Goal: Ask a question

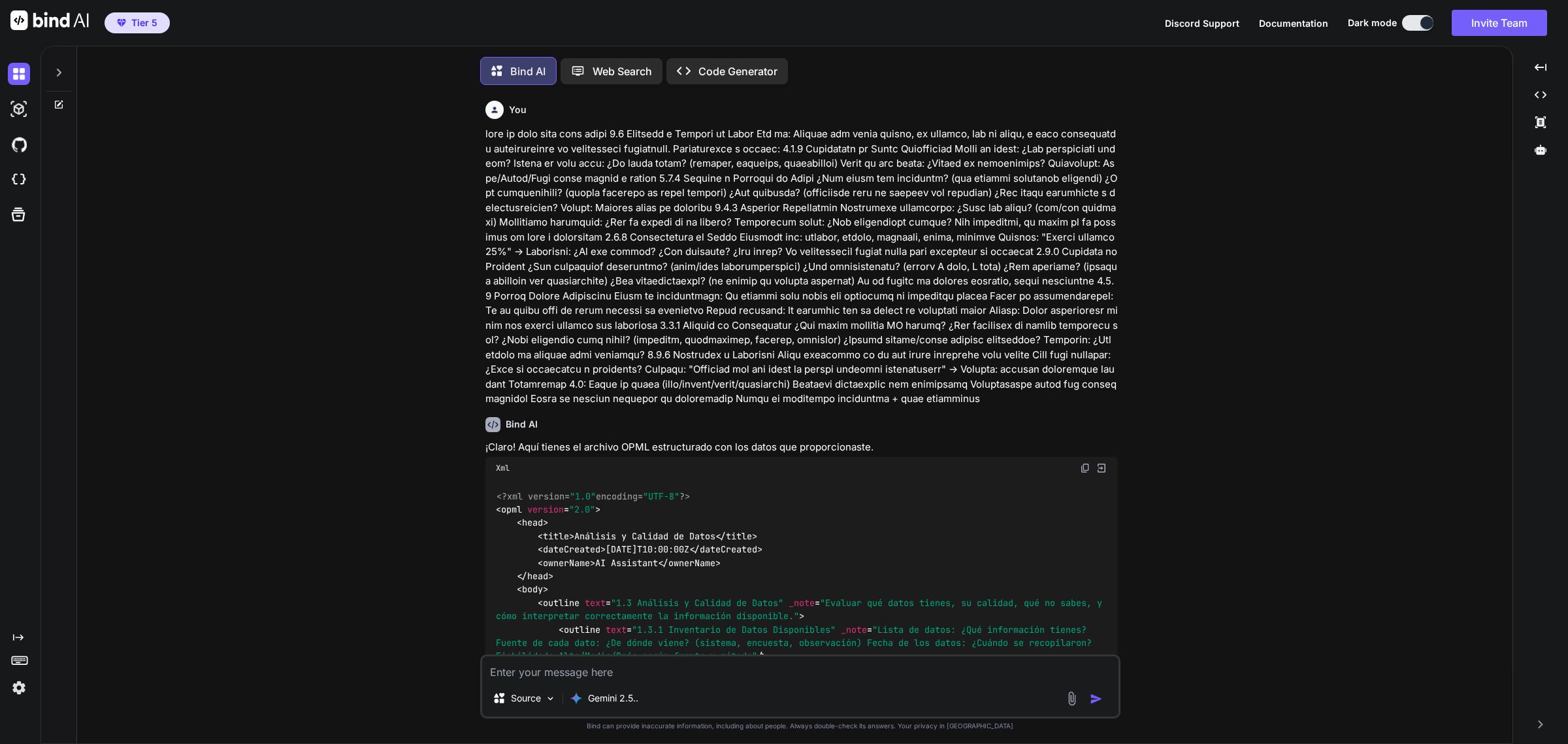
scroll to position [7, 0]
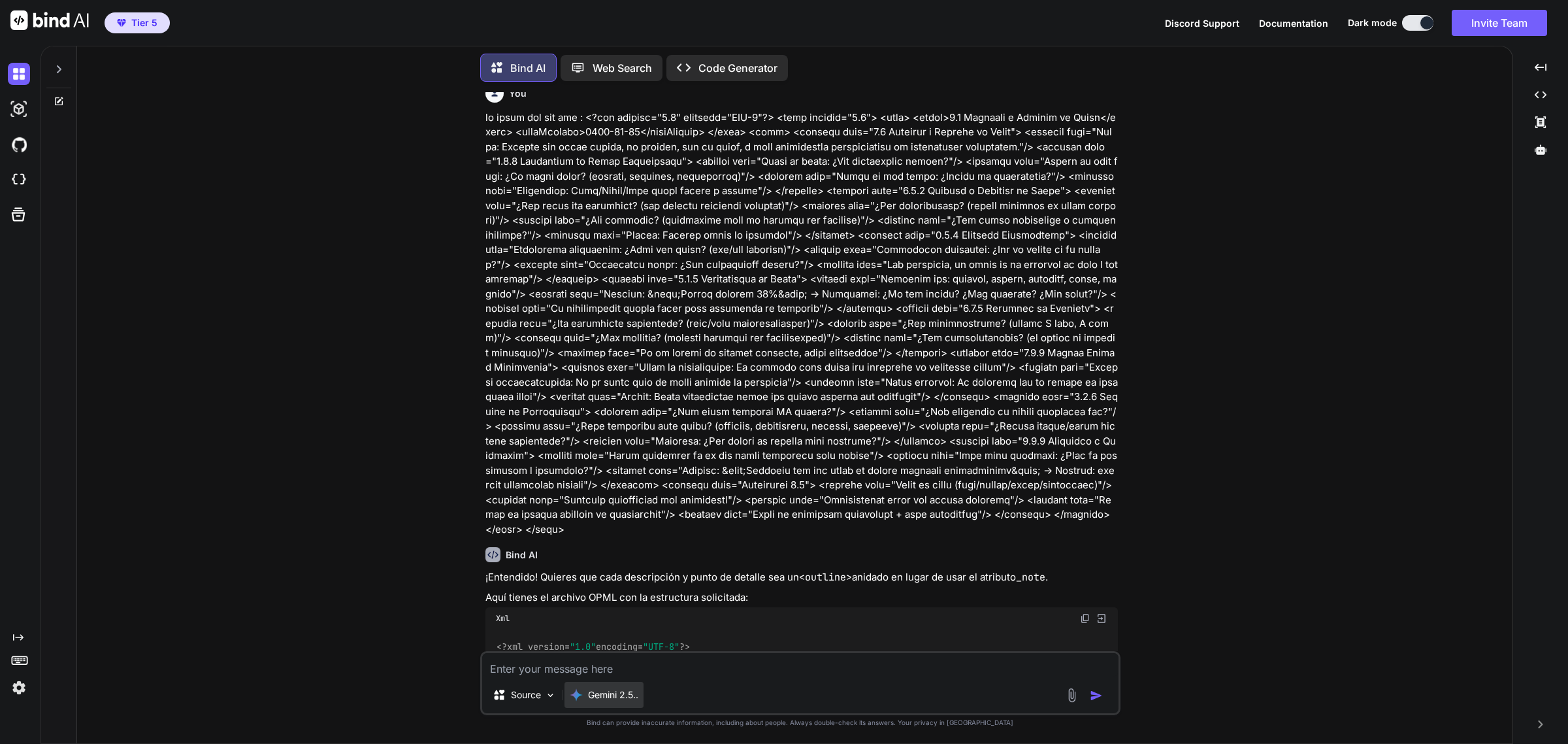
click at [631, 695] on p "Gemini 2.5.." at bounding box center [613, 695] width 51 height 13
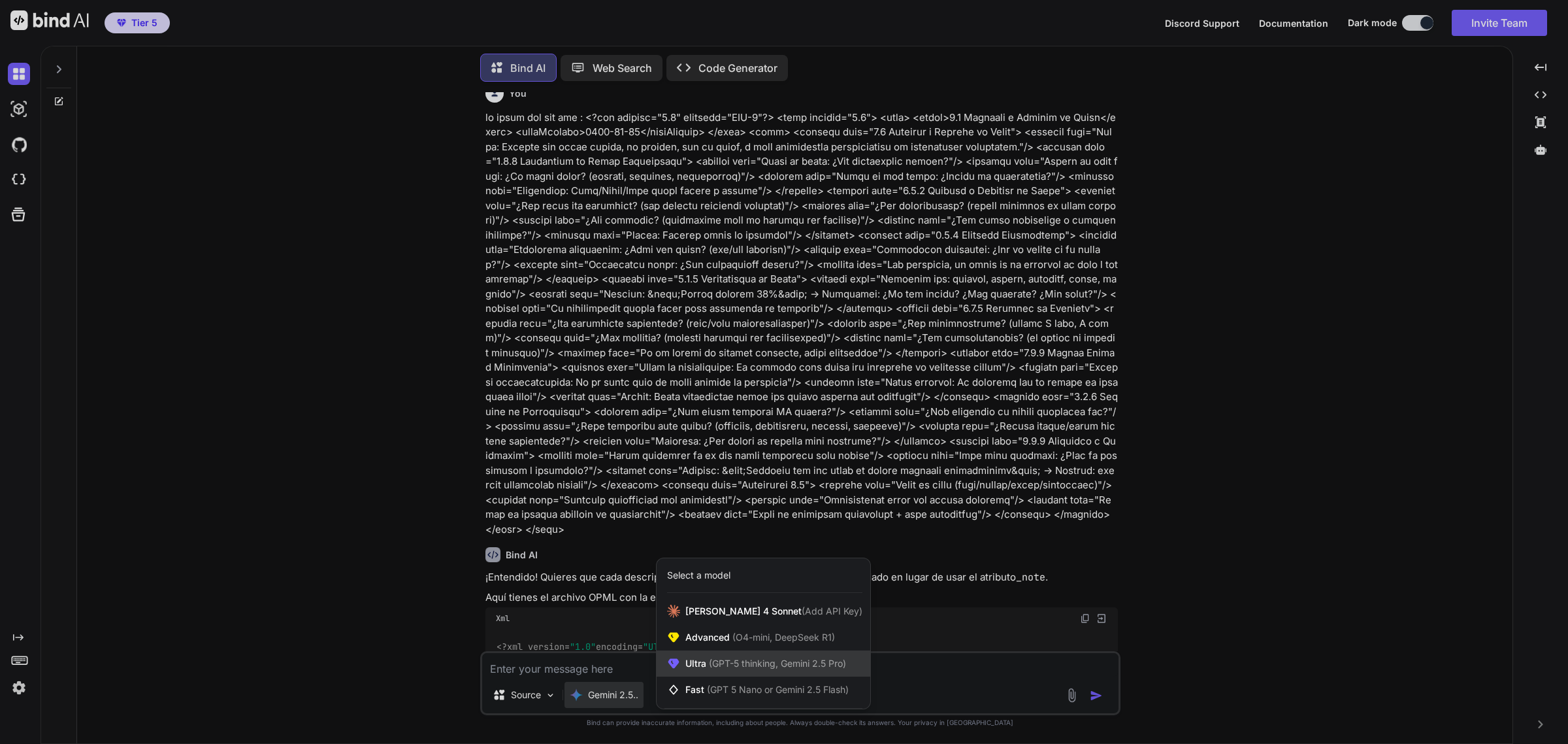
click at [736, 664] on span "(GPT-5 thinking, Gemini 2.5 Pro)" at bounding box center [776, 664] width 140 height 11
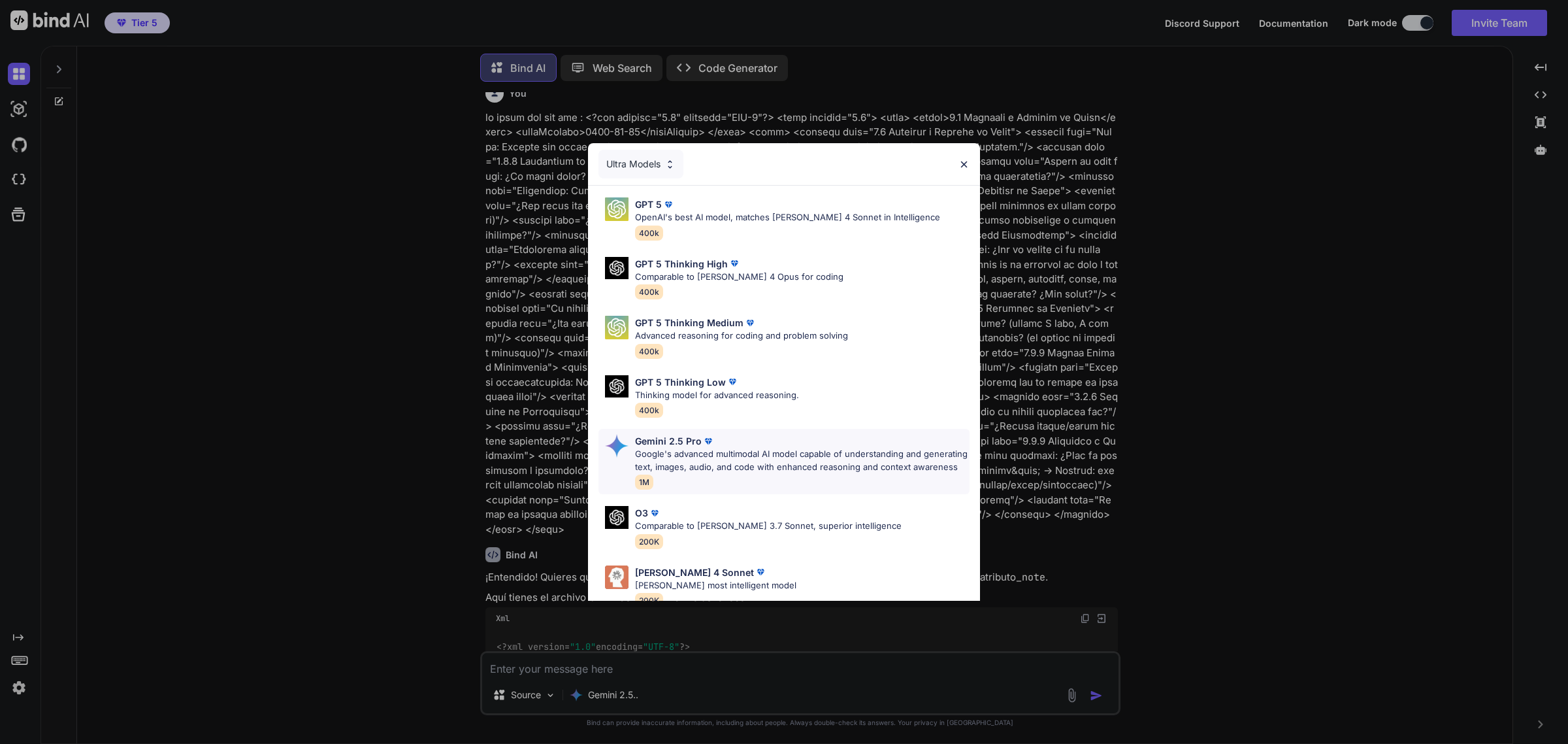
click at [734, 449] on p "Google's advanced multimodal AI model capable of understanding and generating t…" at bounding box center [802, 461] width 335 height 26
type textarea "x"
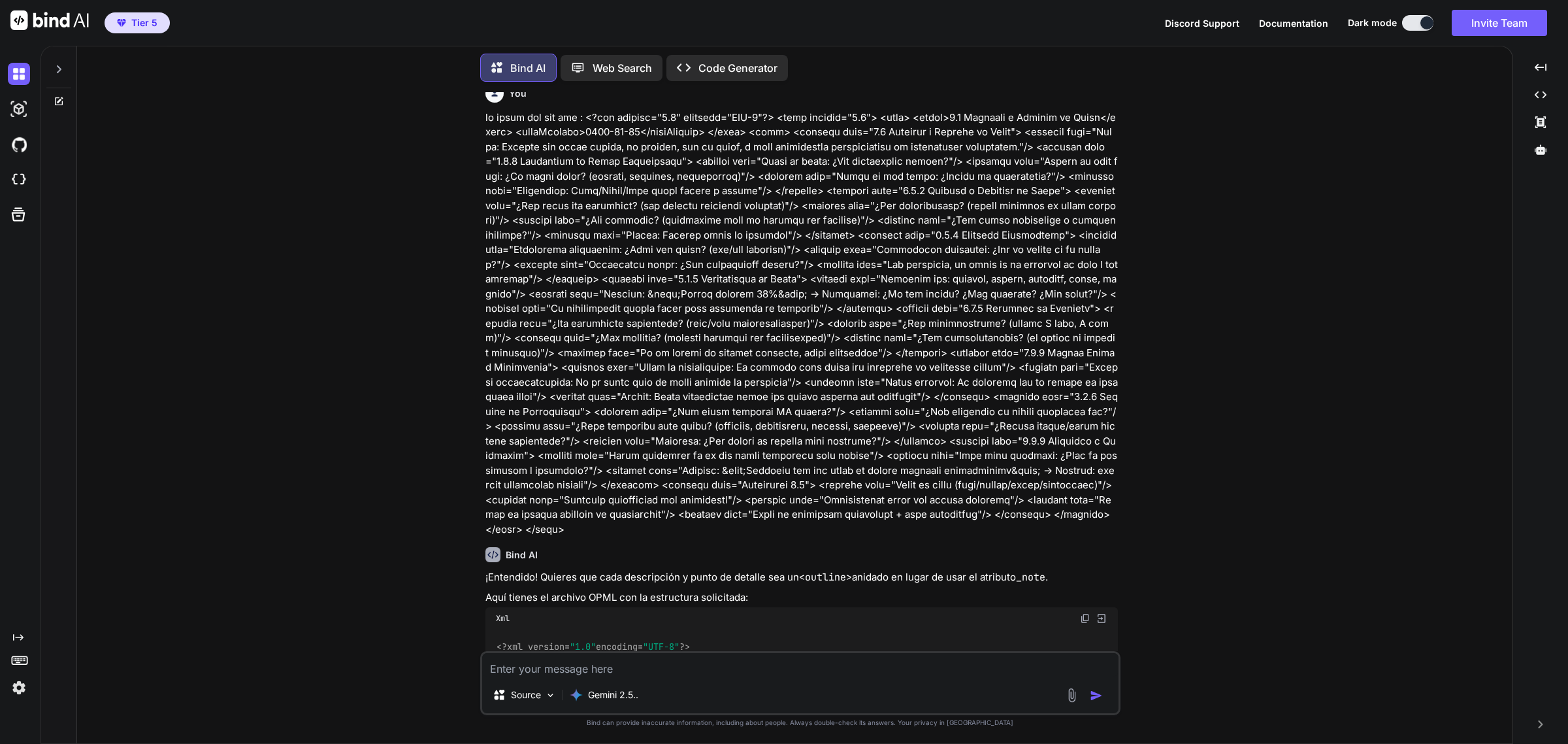
click at [660, 677] on div "Source Gemini 2.5.." at bounding box center [801, 683] width 641 height 64
click at [658, 672] on textarea at bounding box center [800, 664] width 636 height 23
type textarea "q"
type textarea "x"
type textarea "qu"
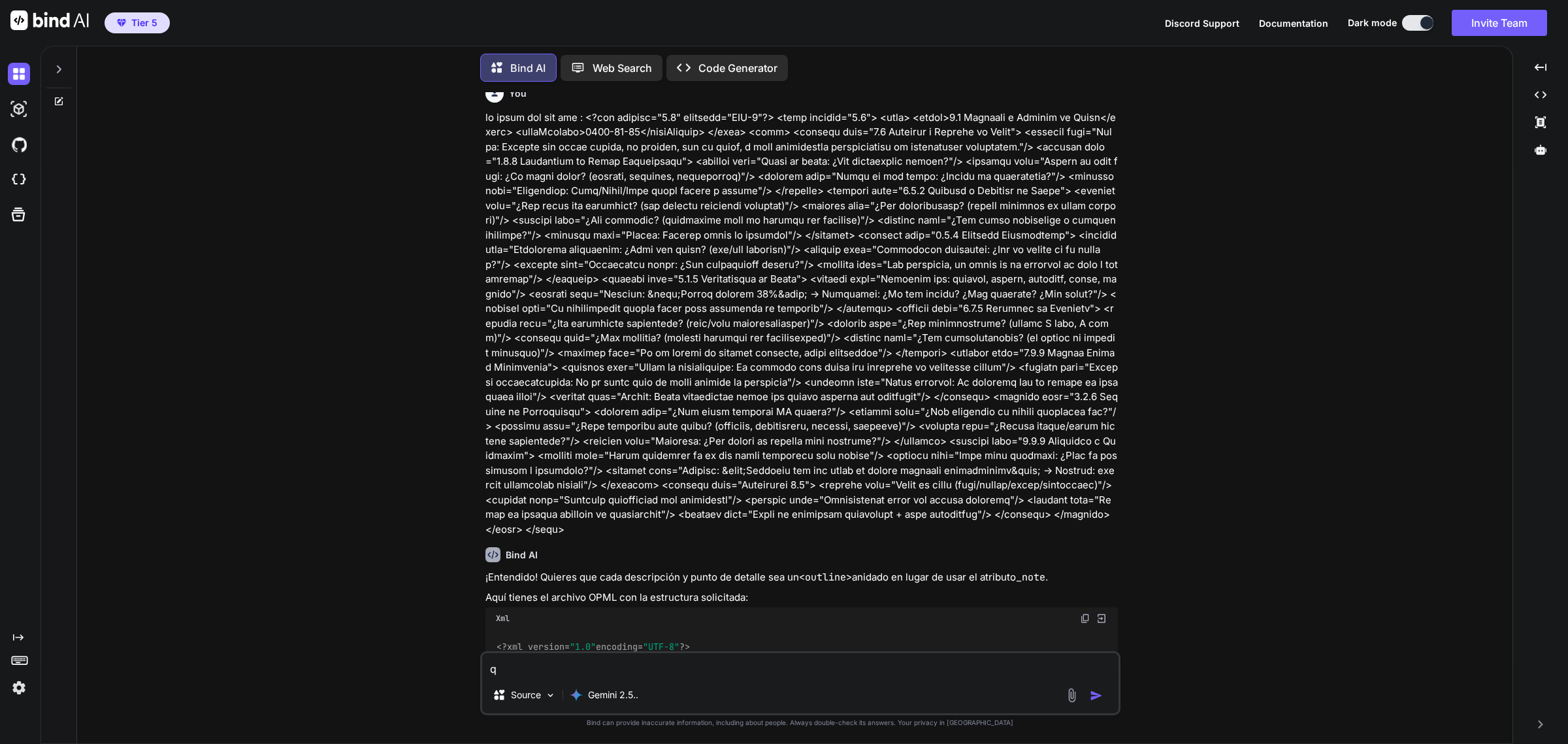
type textarea "x"
type textarea "que"
type textarea "x"
type textarea "que"
type textarea "x"
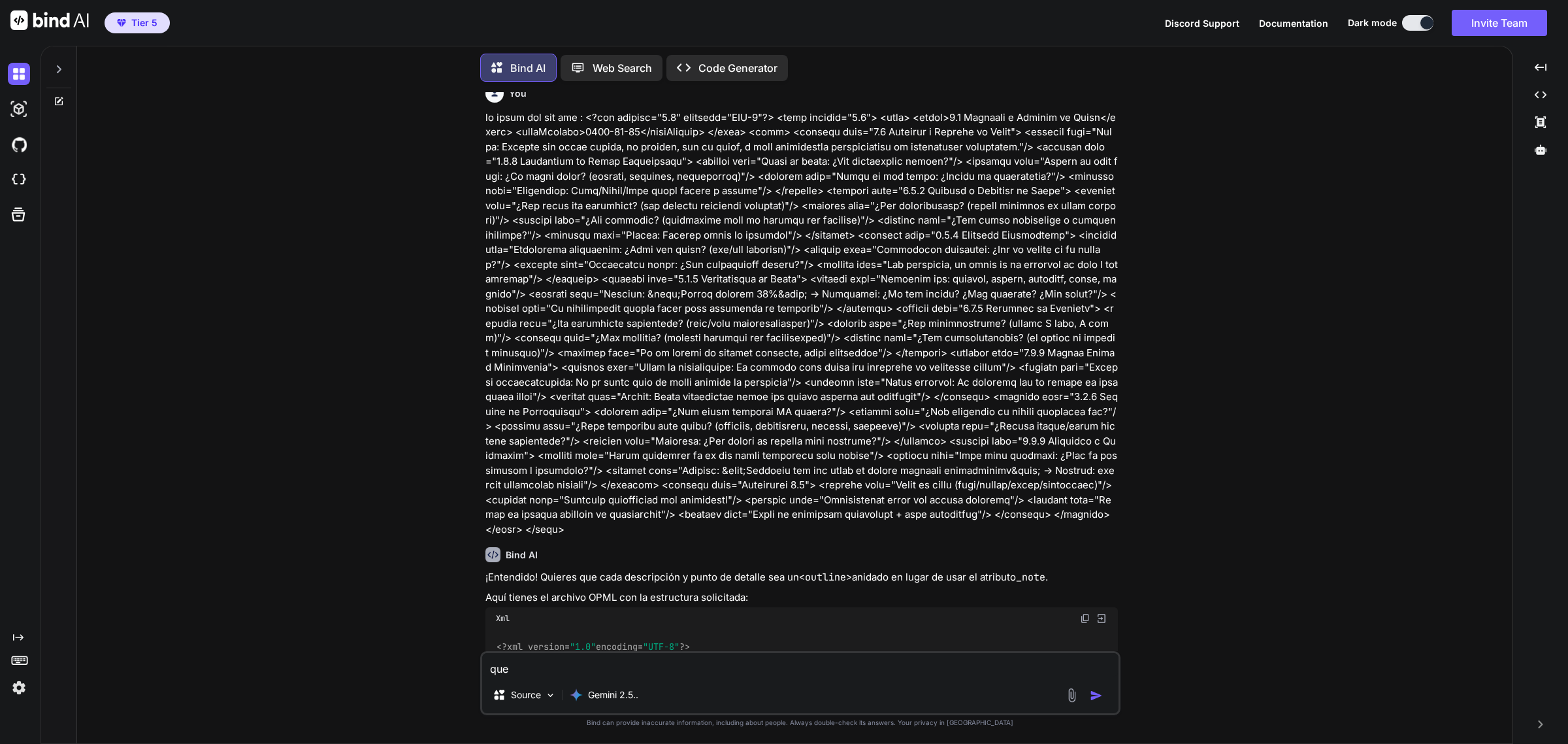
type textarea "que i"
type textarea "x"
type textarea "que ia"
type textarea "x"
type textarea "que ia"
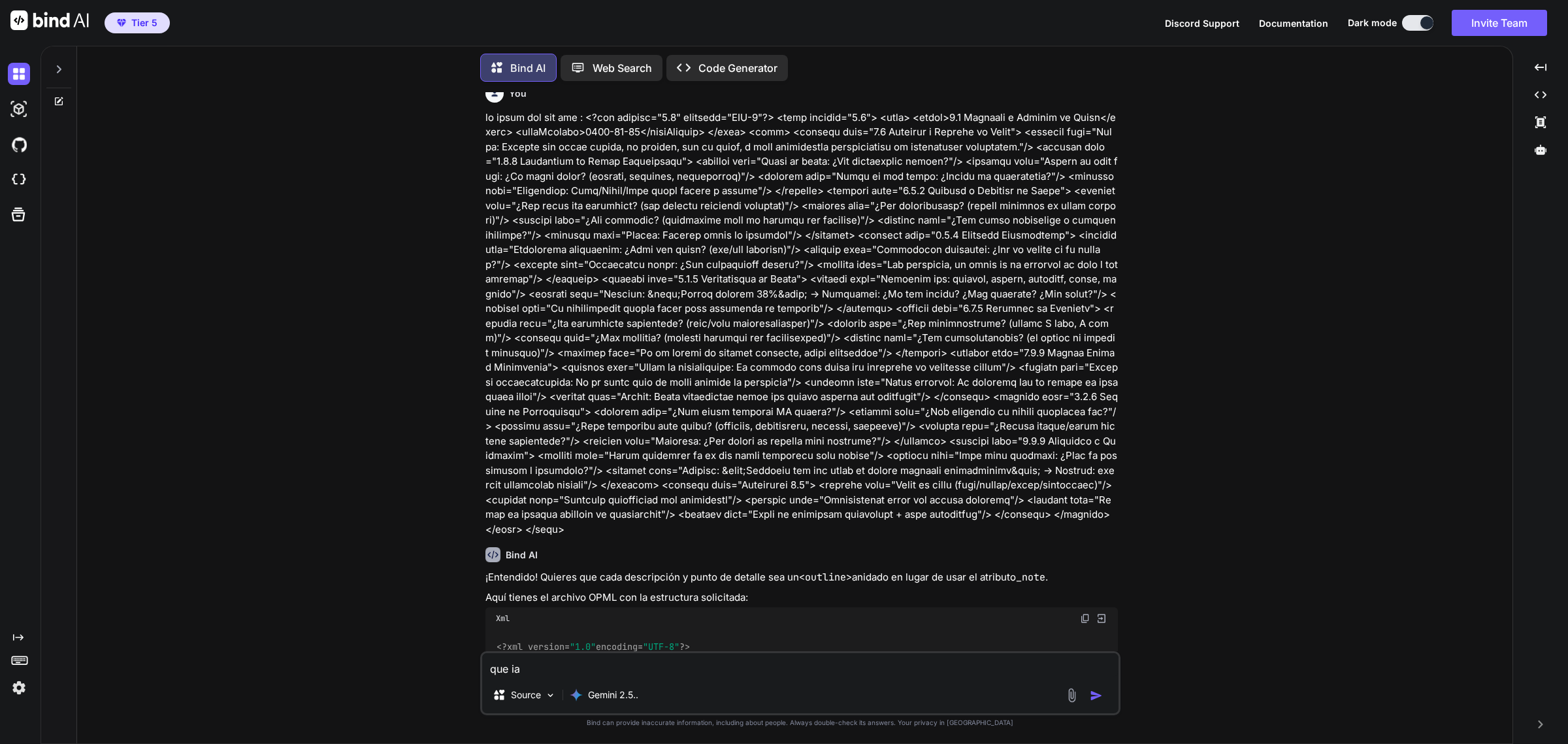
type textarea "x"
type textarea "que ia e"
type textarea "x"
type textarea "que ia er"
type textarea "x"
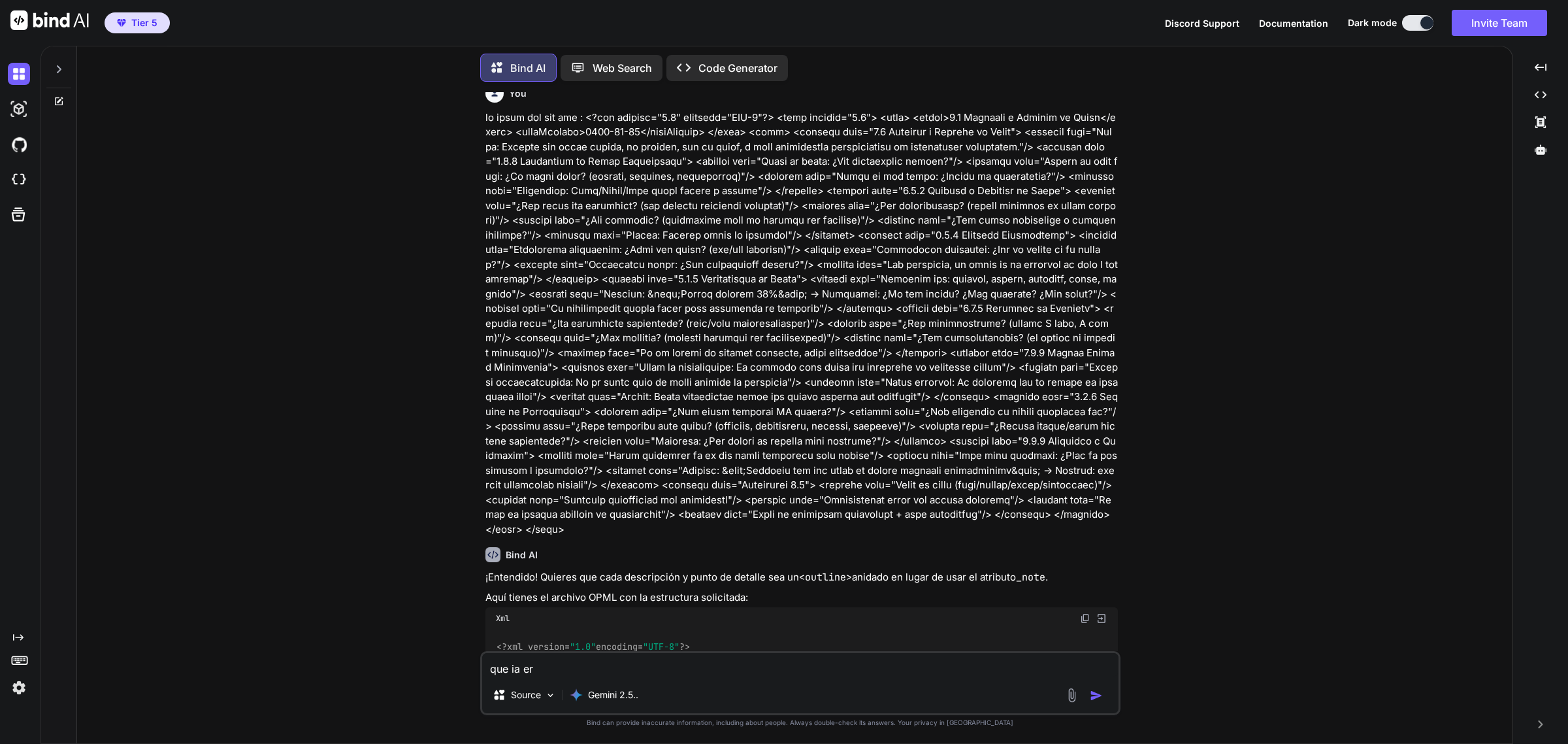
type textarea "que ia ere"
type textarea "x"
type textarea "que ia eres"
type textarea "x"
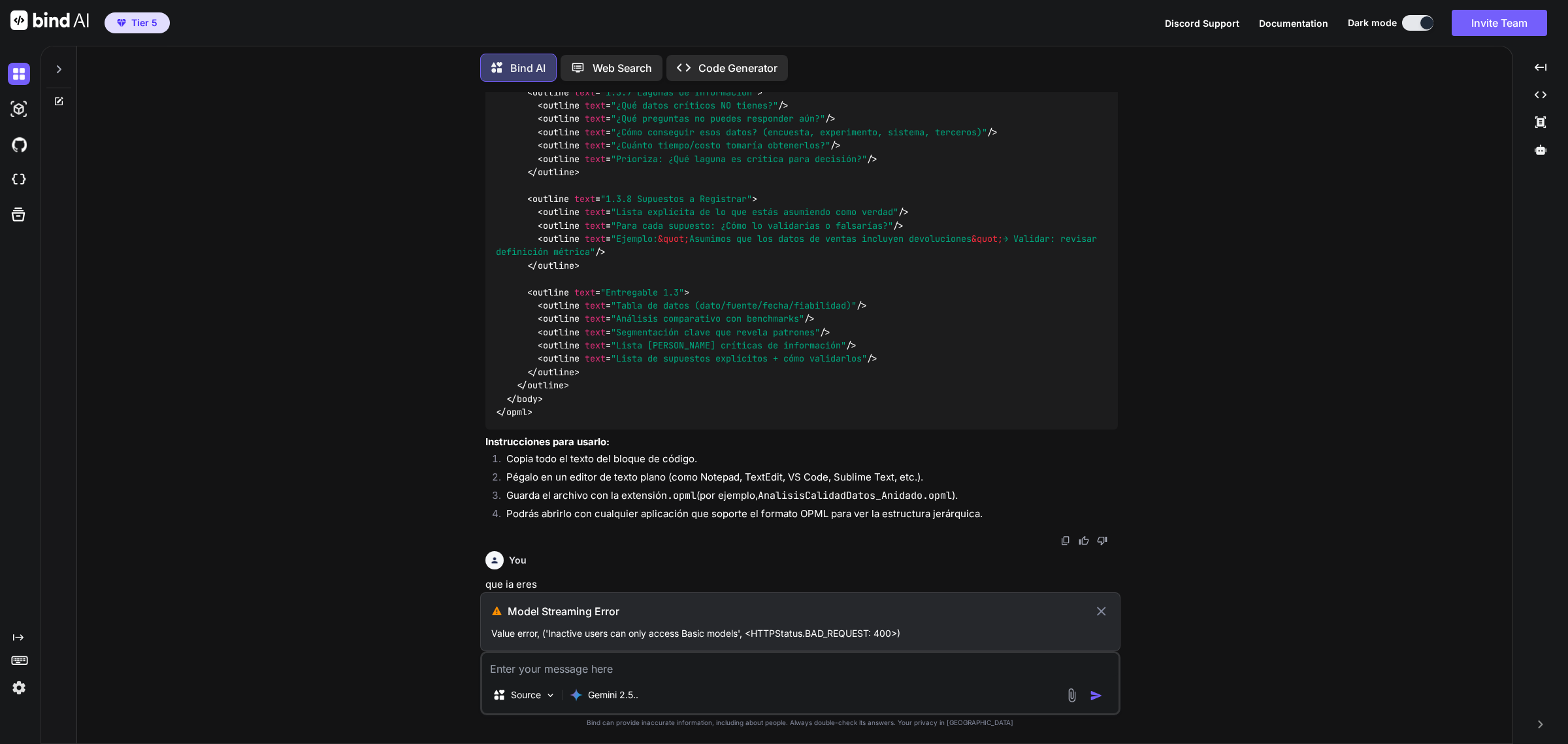
scroll to position [1571, 0]
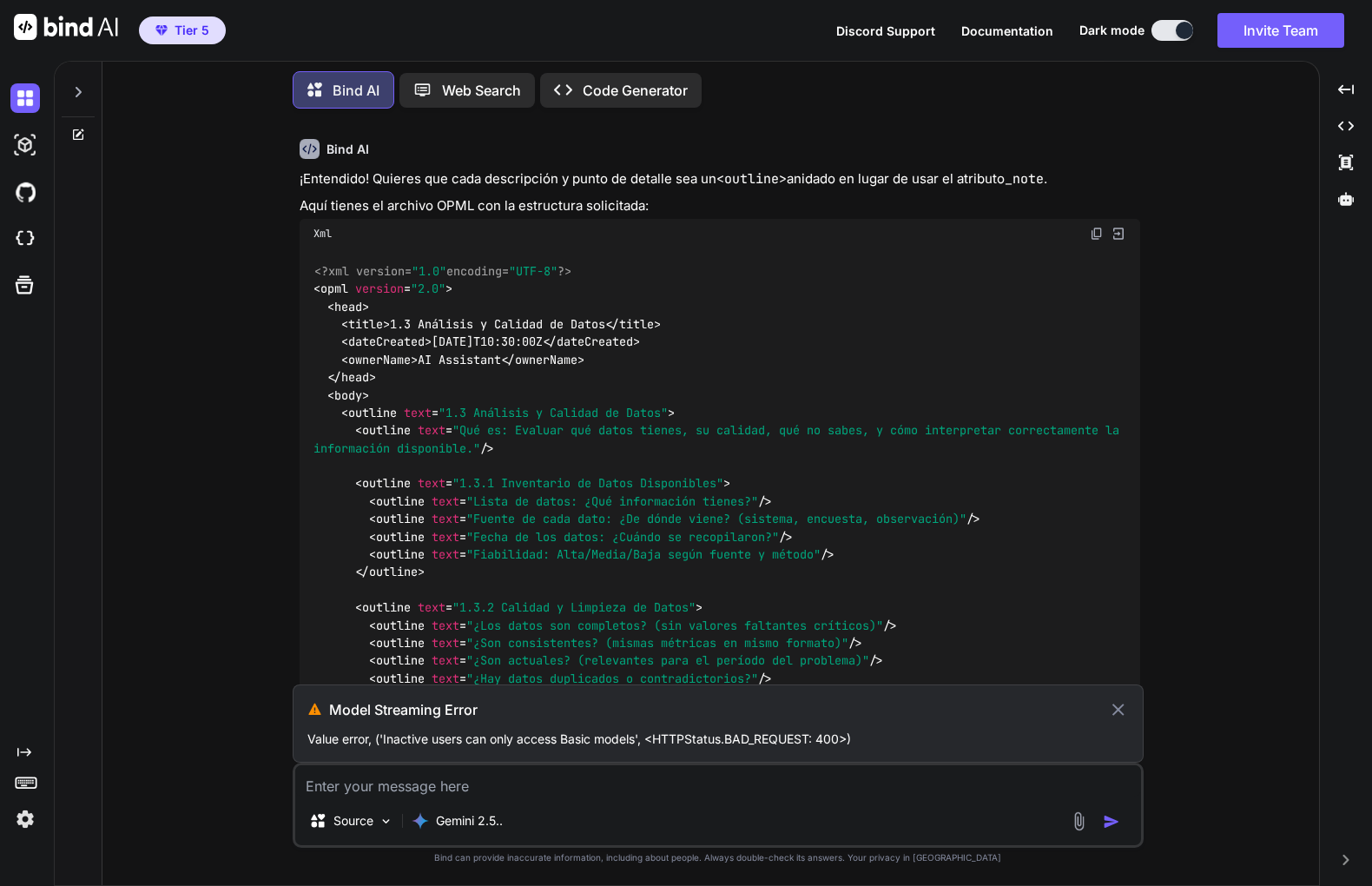
type textarea "x"
